Goal: Task Accomplishment & Management: Manage account settings

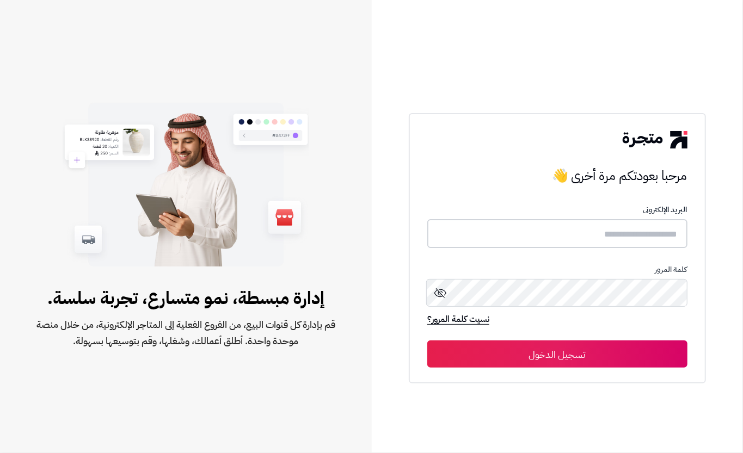
click at [501, 235] on input "text" at bounding box center [557, 233] width 260 height 29
type input "****"
click at [584, 348] on button "تسجيل الدخول" at bounding box center [557, 353] width 260 height 27
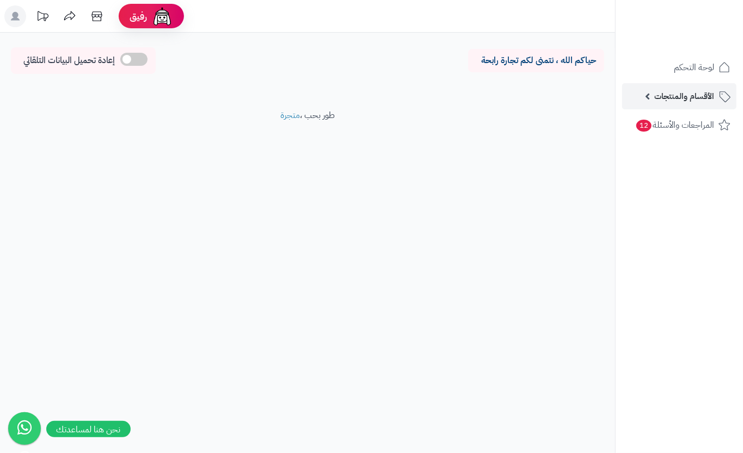
click at [646, 105] on link "الأقسام والمنتجات" at bounding box center [679, 96] width 114 height 26
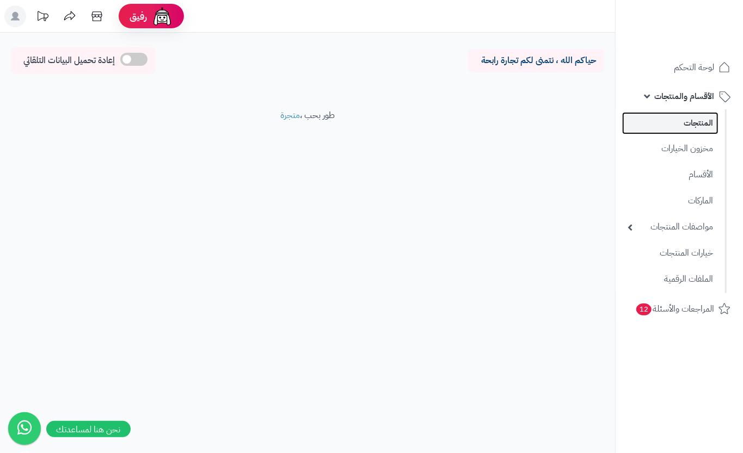
click at [668, 129] on link "المنتجات" at bounding box center [670, 123] width 96 height 22
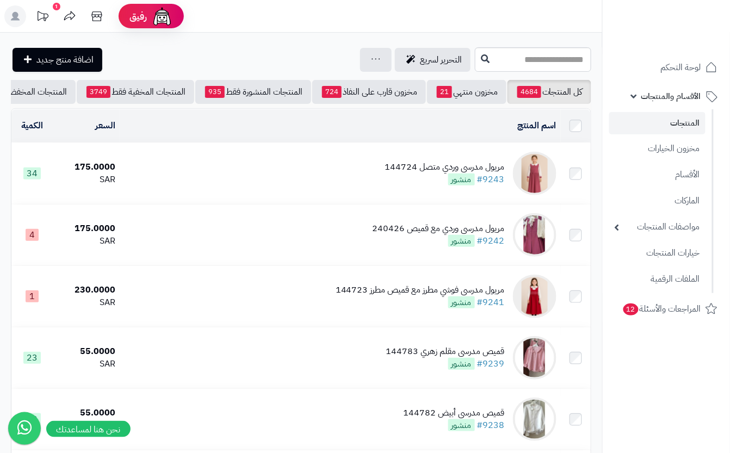
click at [356, 188] on td "مريول مدرسي وردي متصل 144724 #9243 منشور" at bounding box center [340, 173] width 441 height 61
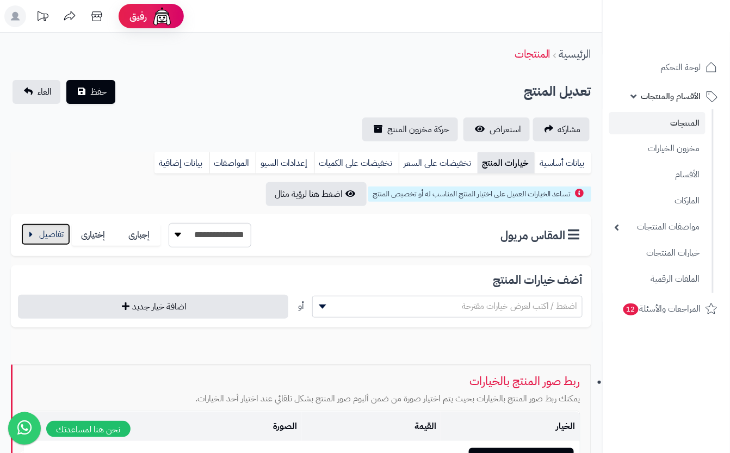
click at [48, 234] on button "button" at bounding box center [45, 235] width 49 height 22
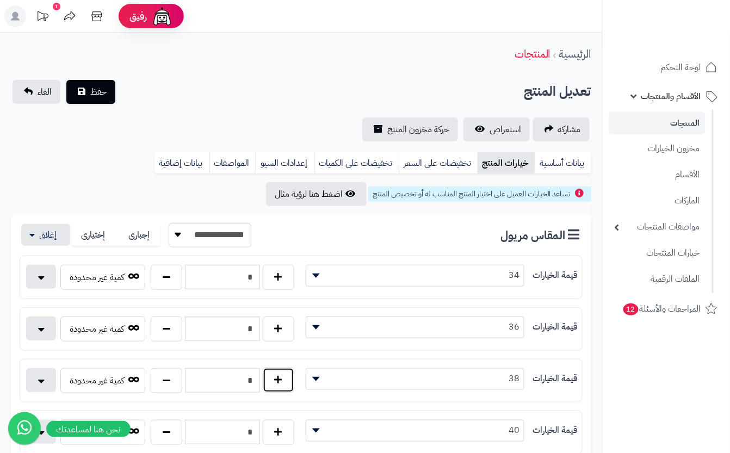
click at [277, 391] on button "button" at bounding box center [279, 380] width 32 height 25
type input "*"
click at [87, 101] on button "حفظ" at bounding box center [90, 91] width 49 height 24
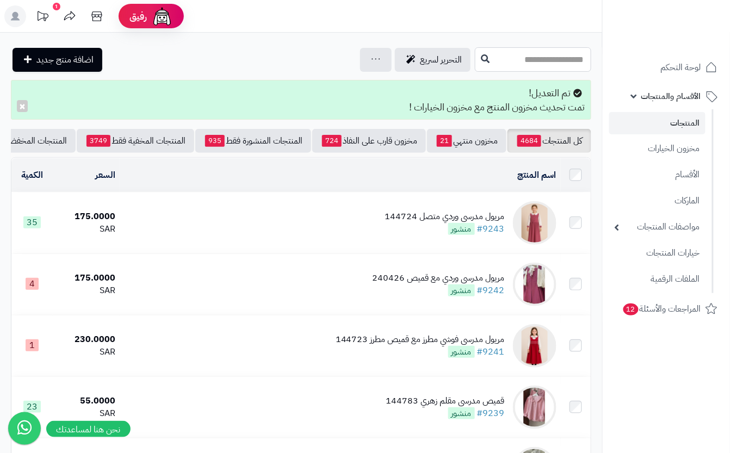
click at [505, 61] on input "text" at bounding box center [533, 59] width 116 height 24
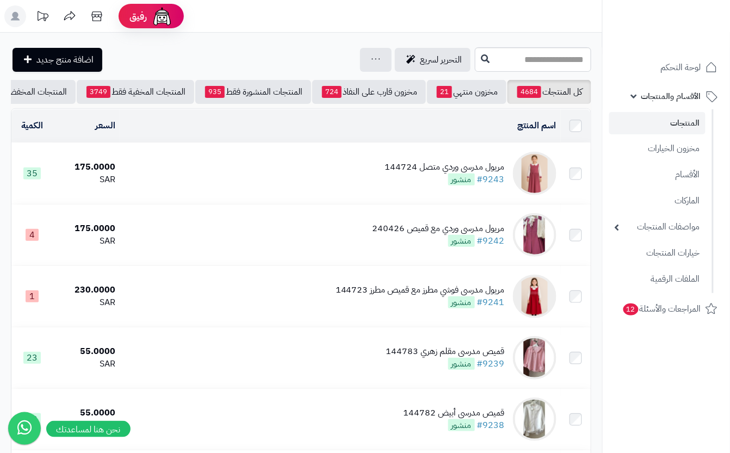
click at [362, 204] on td "مريول مدرسي وردي متصل 144724 #9243 منشور" at bounding box center [340, 173] width 441 height 61
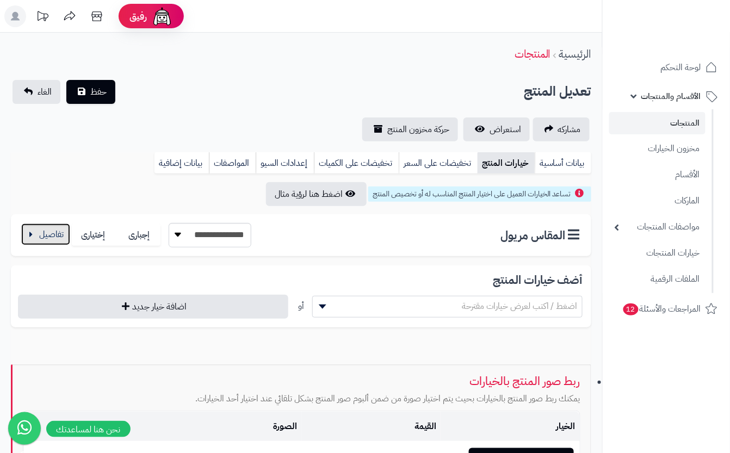
click at [48, 234] on button "button" at bounding box center [45, 235] width 49 height 22
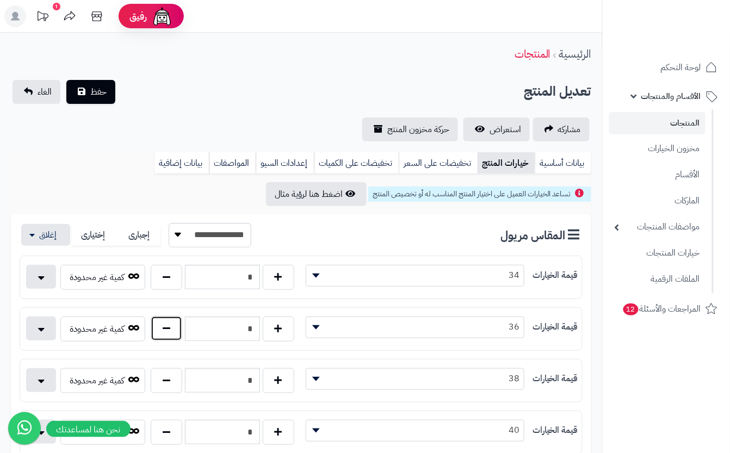
drag, startPoint x: 162, startPoint y: 324, endPoint x: 163, endPoint y: 318, distance: 6.6
click at [162, 322] on button "button" at bounding box center [167, 328] width 32 height 25
type input "*"
click at [201, 99] on div "تعديل المنتج حفظ الغاء" at bounding box center [301, 92] width 581 height 24
click at [99, 98] on button "حفظ" at bounding box center [90, 91] width 49 height 24
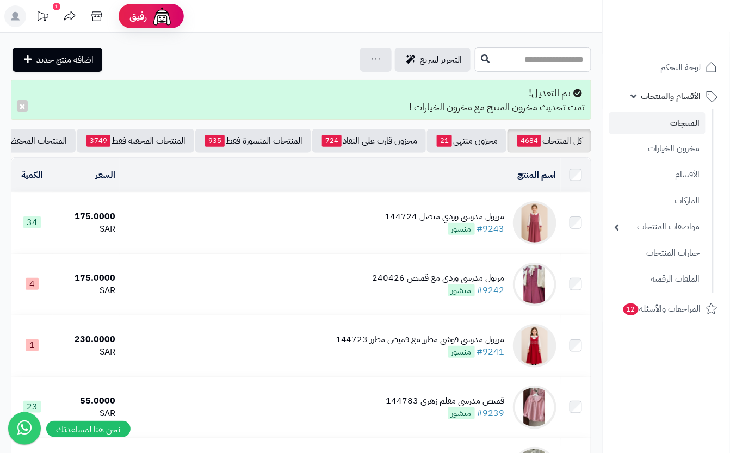
click at [338, 232] on td "مريول مدرسي وردي متصل 144724 #9243 منشور" at bounding box center [340, 223] width 441 height 61
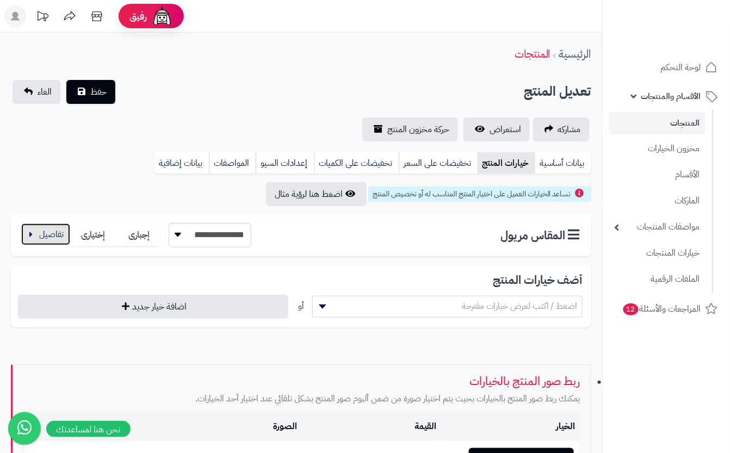
click at [46, 234] on button "button" at bounding box center [45, 235] width 49 height 22
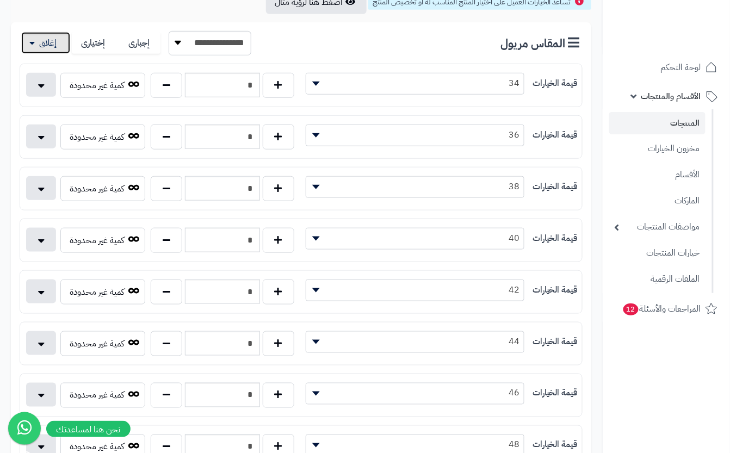
scroll to position [218, 0]
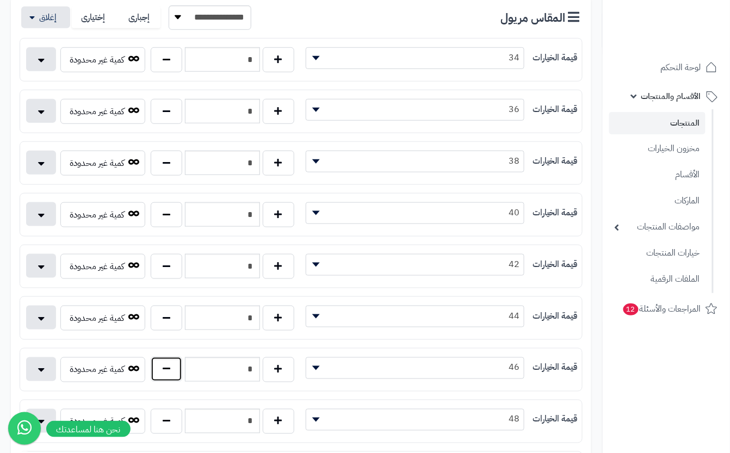
click at [170, 380] on button "button" at bounding box center [167, 369] width 32 height 25
type input "*"
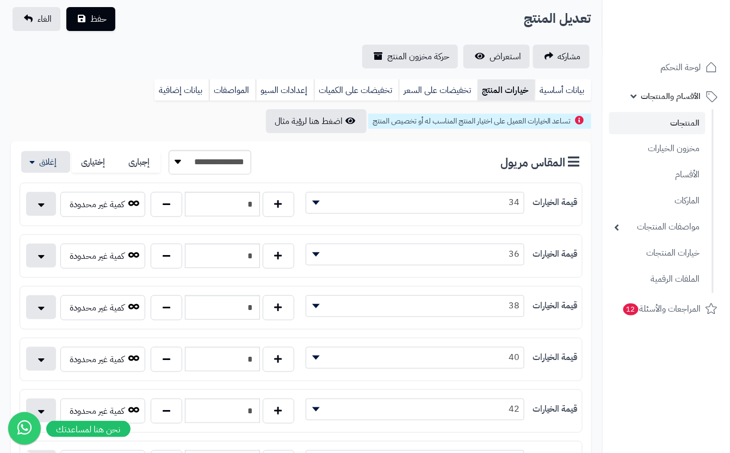
scroll to position [0, 0]
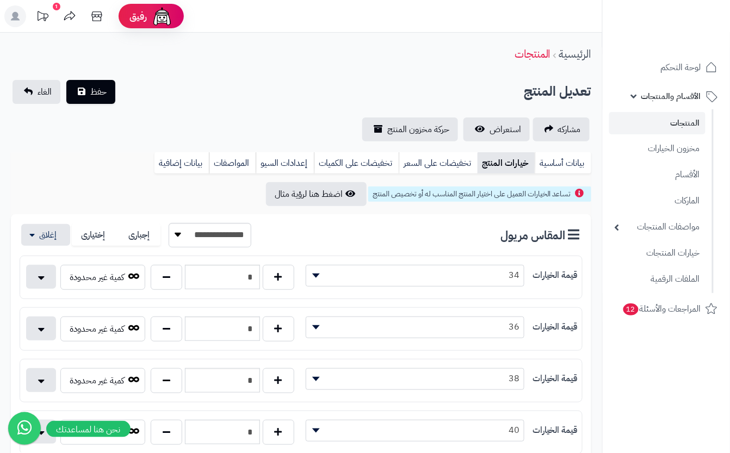
drag, startPoint x: 223, startPoint y: 121, endPoint x: 211, endPoint y: 116, distance: 12.4
click at [223, 120] on div "مشاركه استعراض حركة مخزون المنتج" at bounding box center [301, 130] width 581 height 24
click at [107, 88] on button "حفظ" at bounding box center [90, 91] width 49 height 24
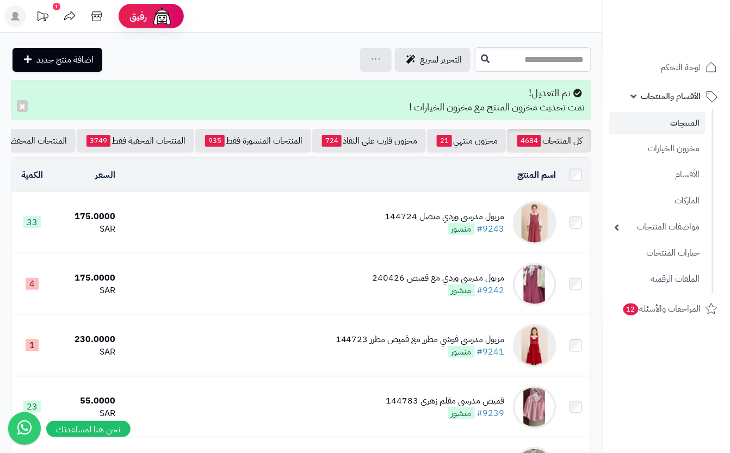
click at [475, 48] on input "text" at bounding box center [533, 59] width 116 height 24
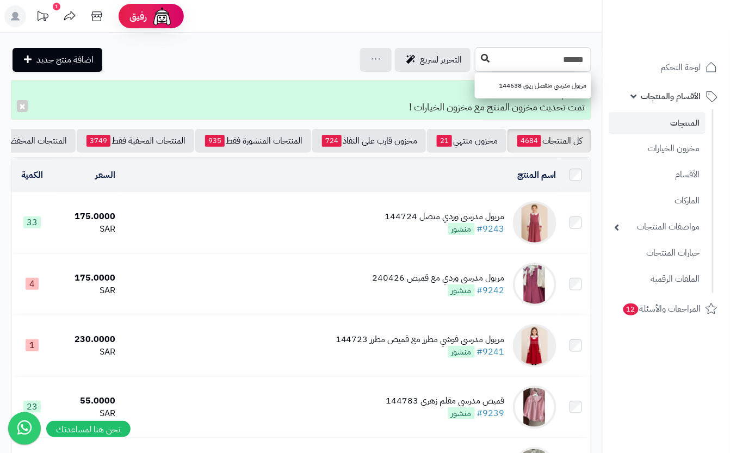
type input "******"
click at [481, 58] on icon at bounding box center [485, 58] width 9 height 9
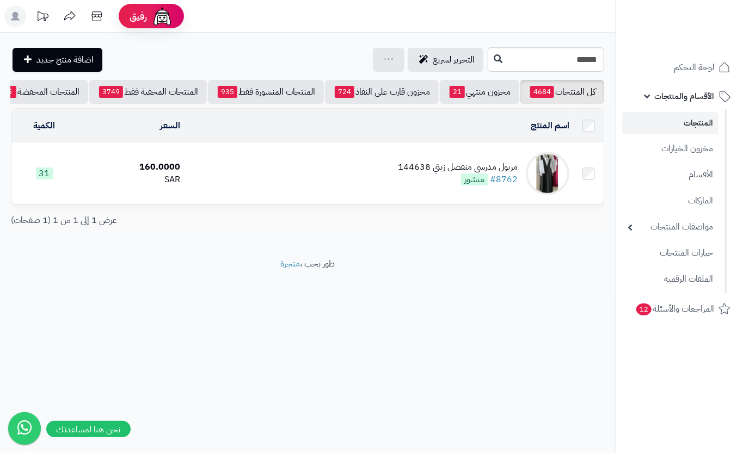
click at [320, 198] on td "مريول مدرسي منفصل زيتي 144638 #8762 منشور" at bounding box center [378, 173] width 389 height 61
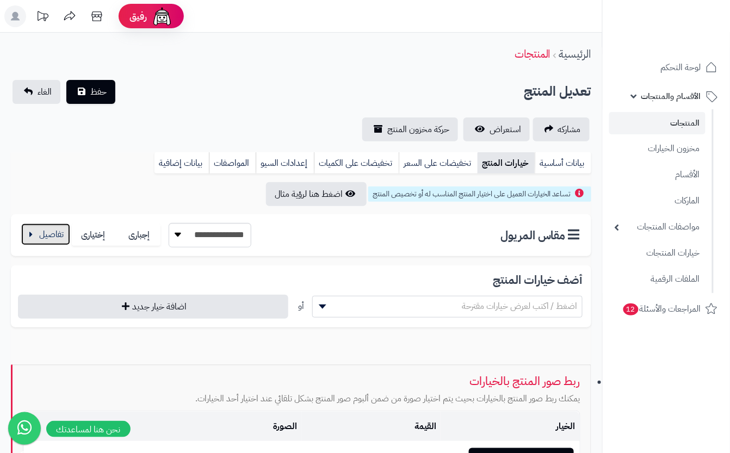
click at [54, 237] on button "button" at bounding box center [45, 235] width 49 height 22
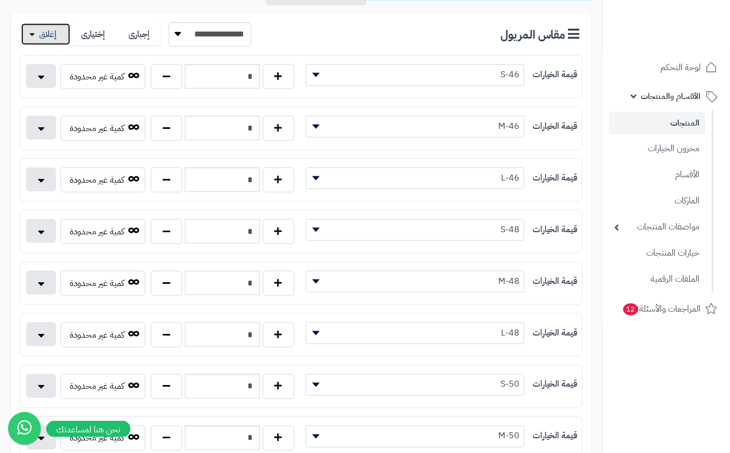
scroll to position [218, 0]
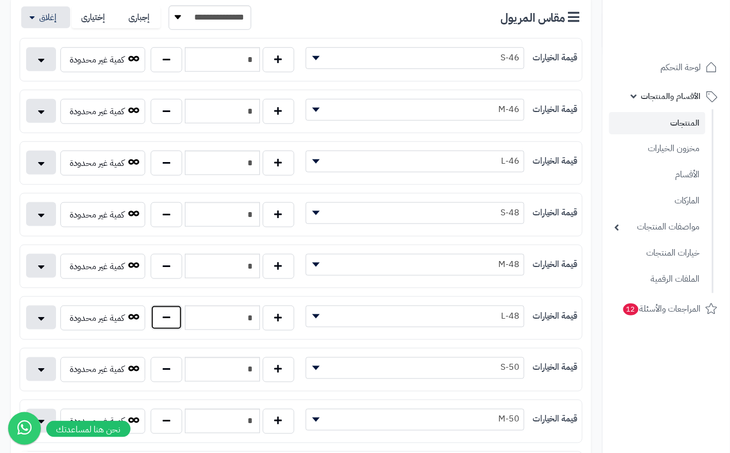
click at [175, 326] on button "button" at bounding box center [167, 317] width 32 height 25
type input "*"
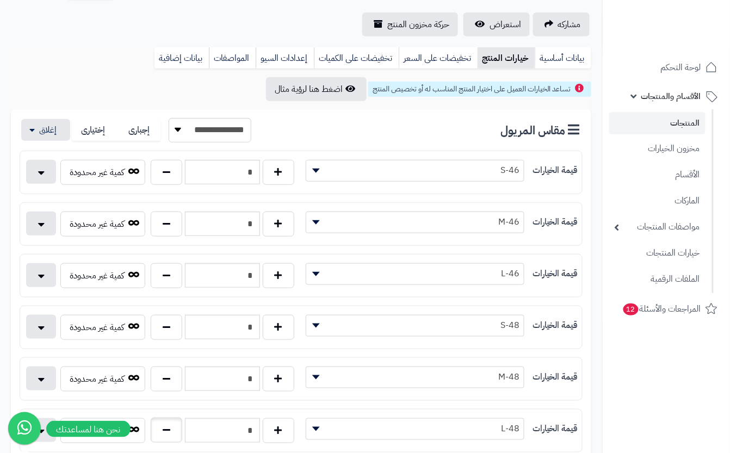
scroll to position [0, 0]
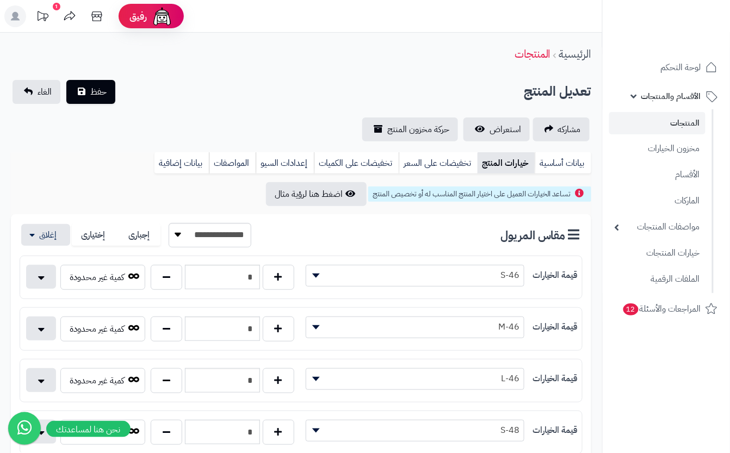
click at [87, 90] on button "حفظ" at bounding box center [90, 91] width 49 height 24
